Goal: Check status: Check status

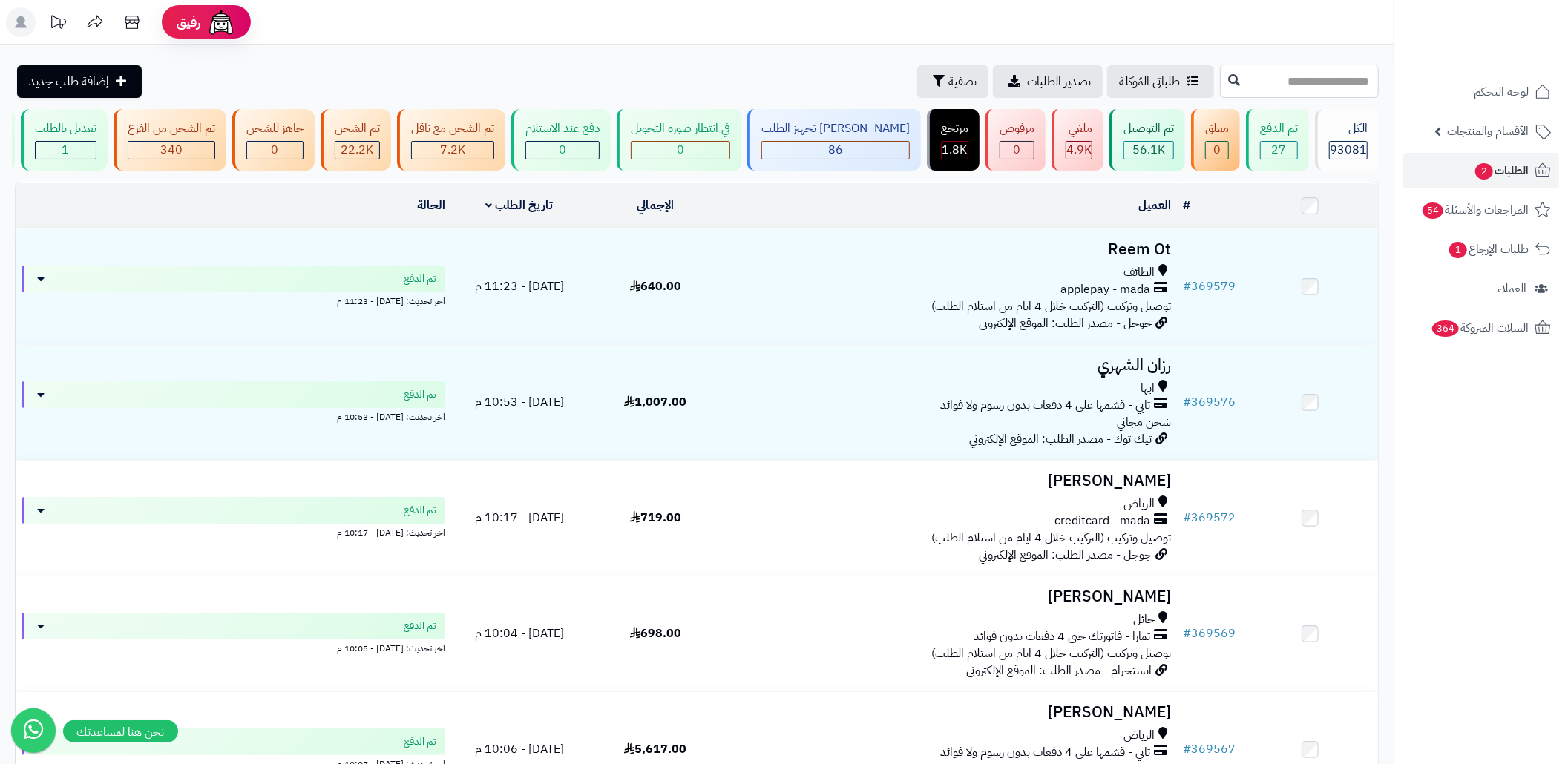
click at [1220, 79] on input "text" at bounding box center [1300, 80] width 159 height 33
paste input "******"
type input "******"
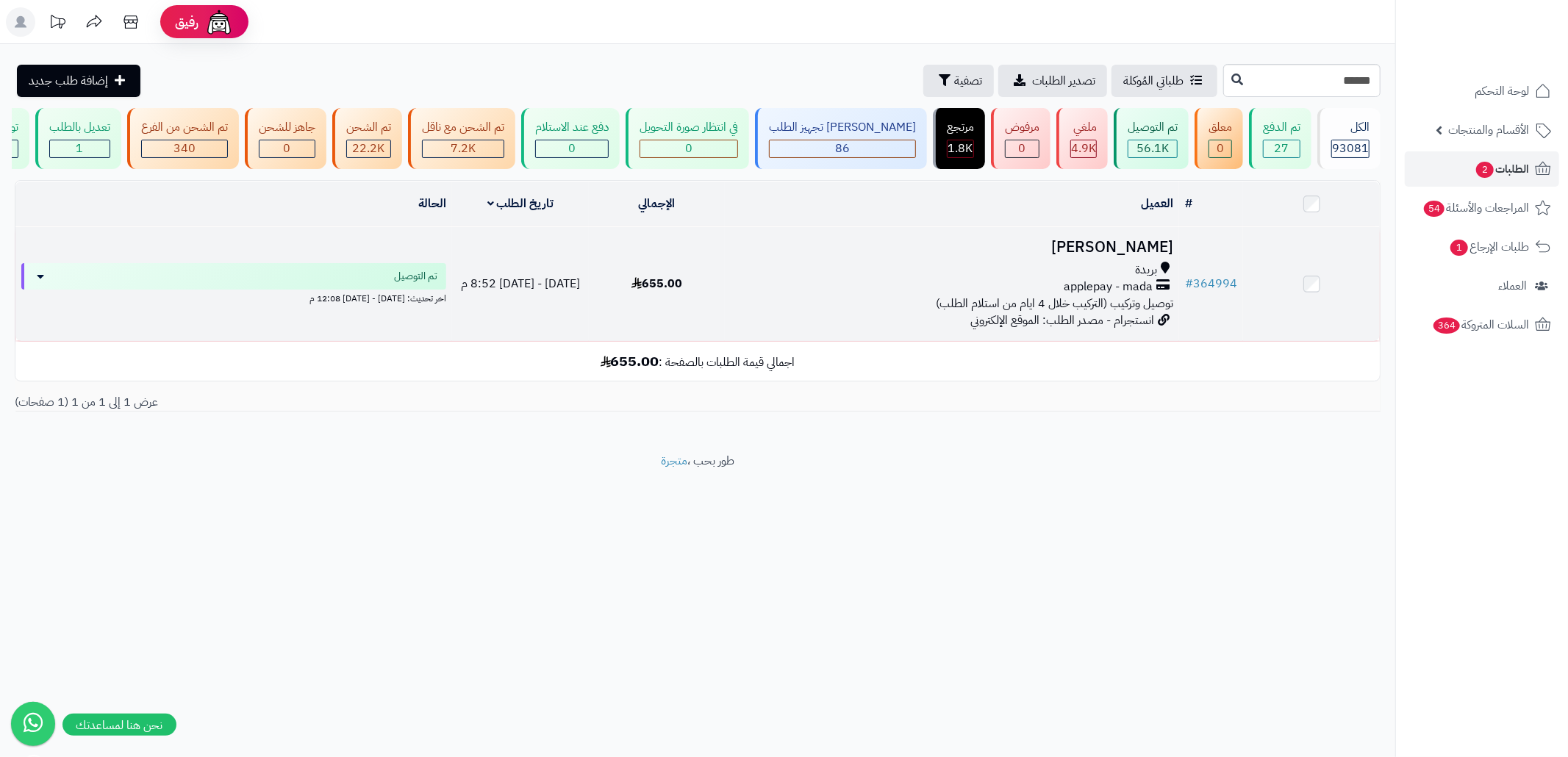
click at [910, 279] on div "بريدة" at bounding box center [952, 269] width 443 height 17
